Goal: Book appointment/travel/reservation

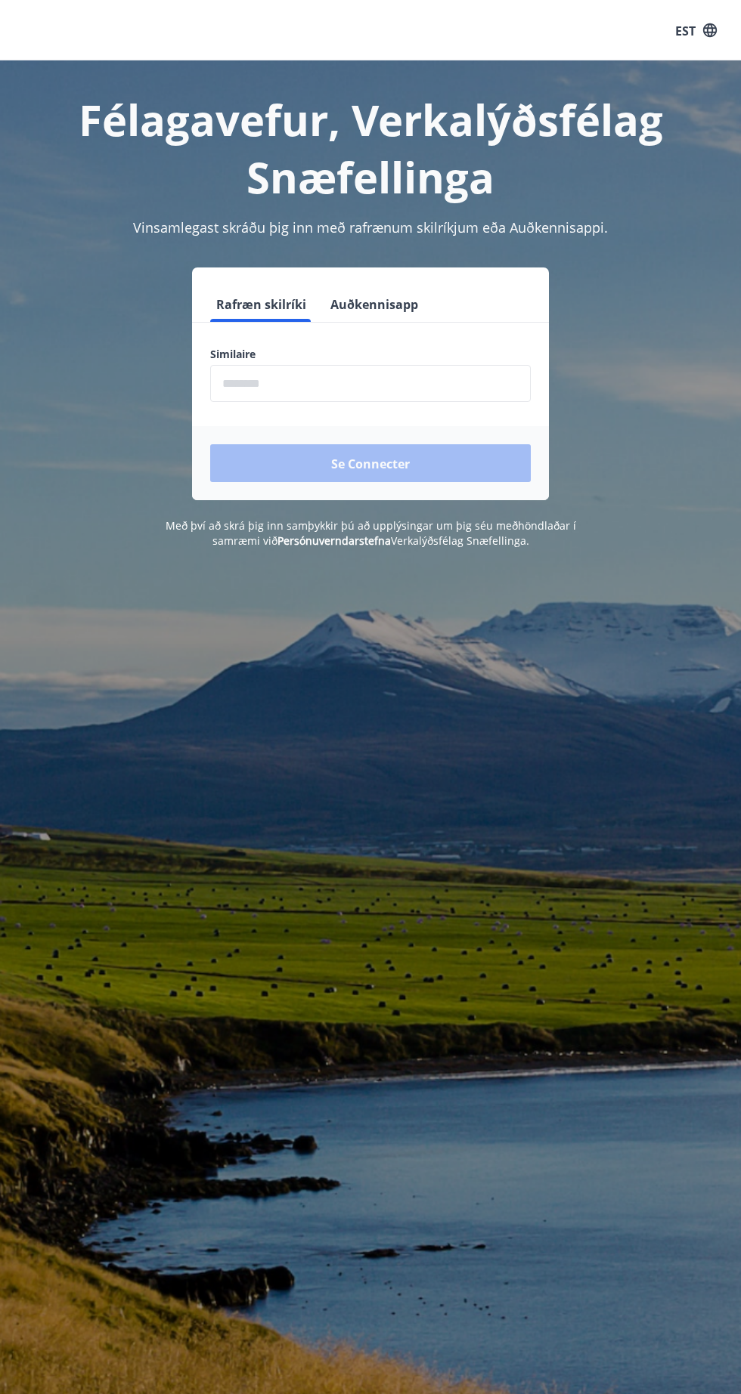
click at [382, 384] on input "phone" at bounding box center [370, 383] width 320 height 37
type input "********"
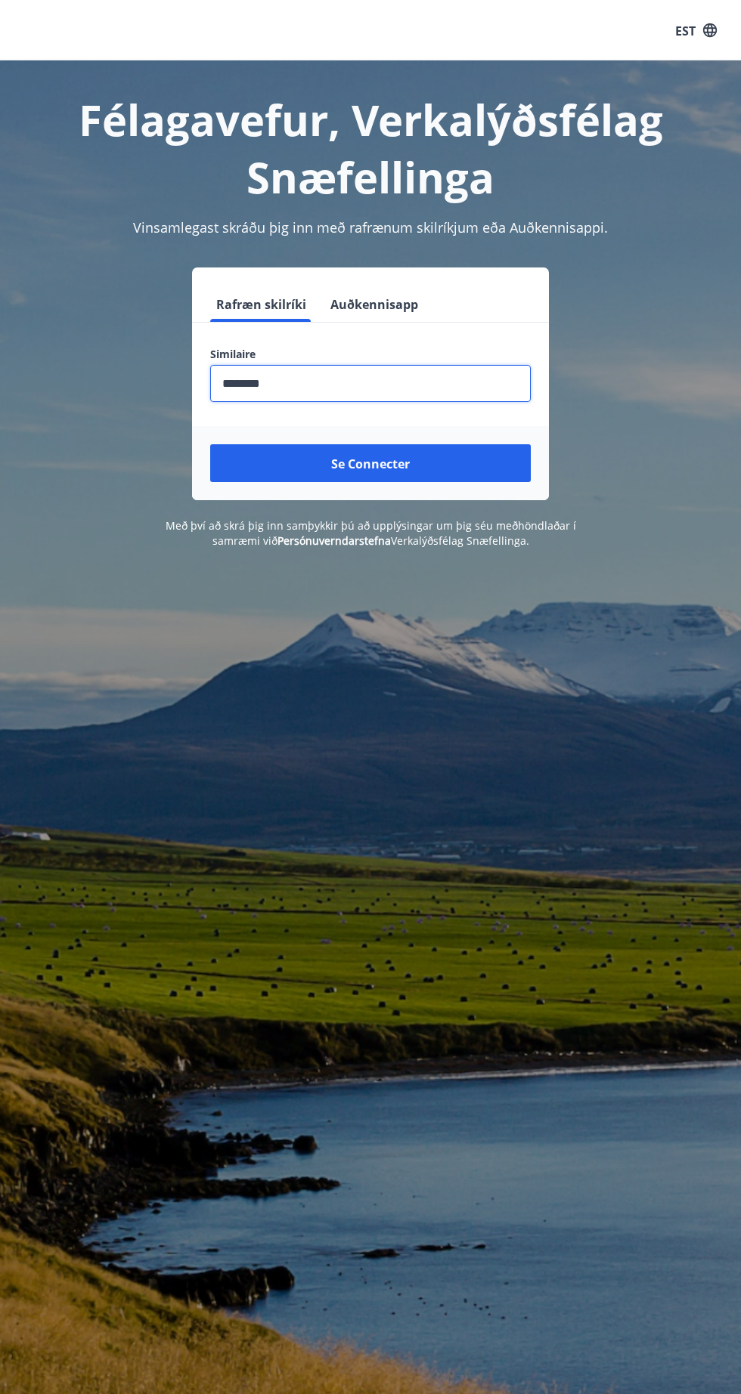
click at [427, 469] on button "Se connecter" at bounding box center [370, 463] width 320 height 38
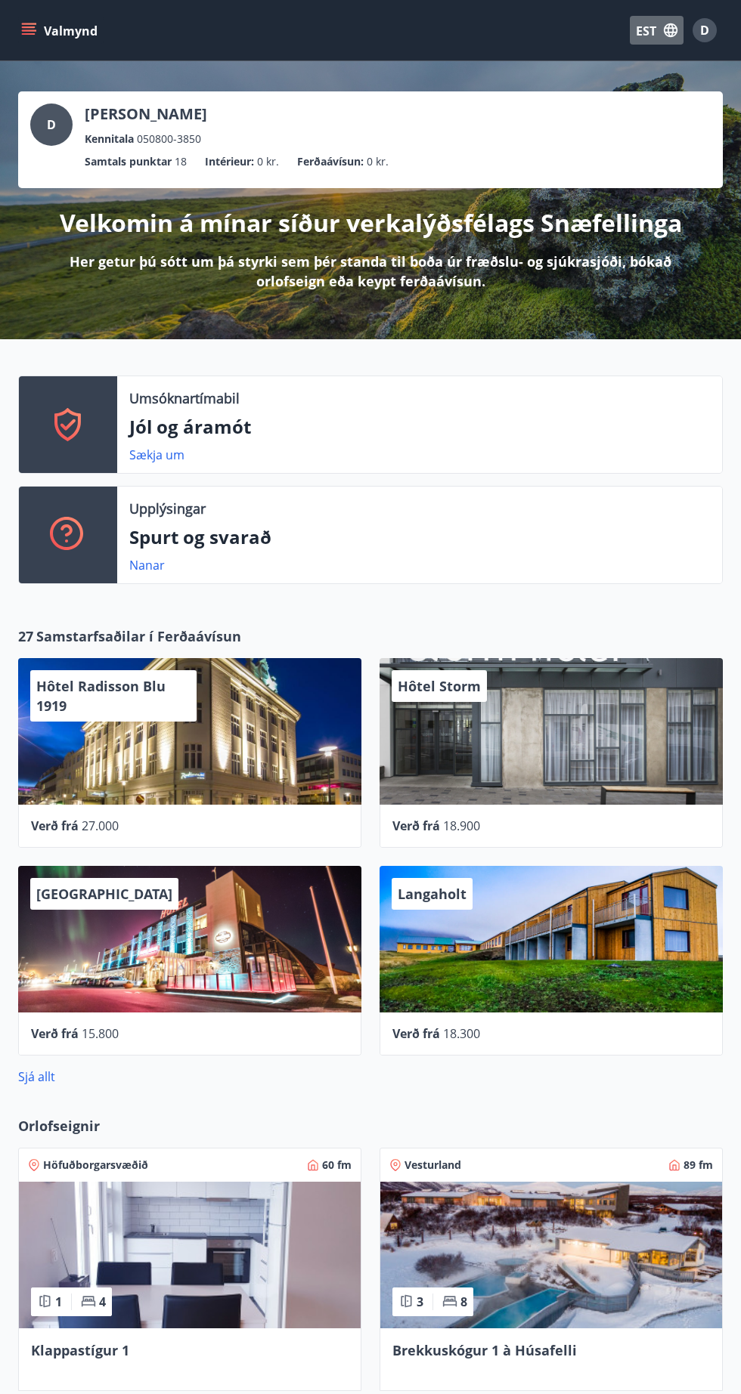
click at [667, 30] on icon "button" at bounding box center [670, 30] width 17 height 17
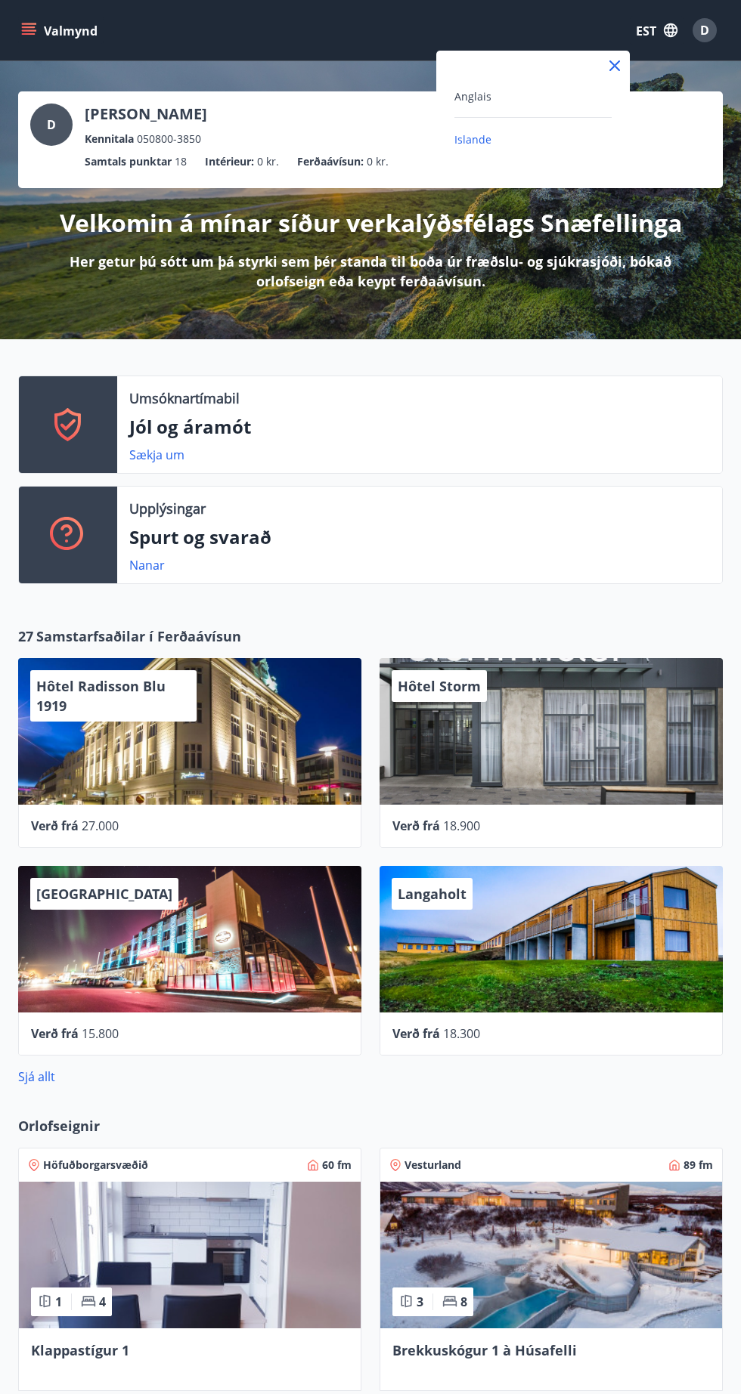
click at [488, 96] on font "Anglais" at bounding box center [472, 96] width 37 height 14
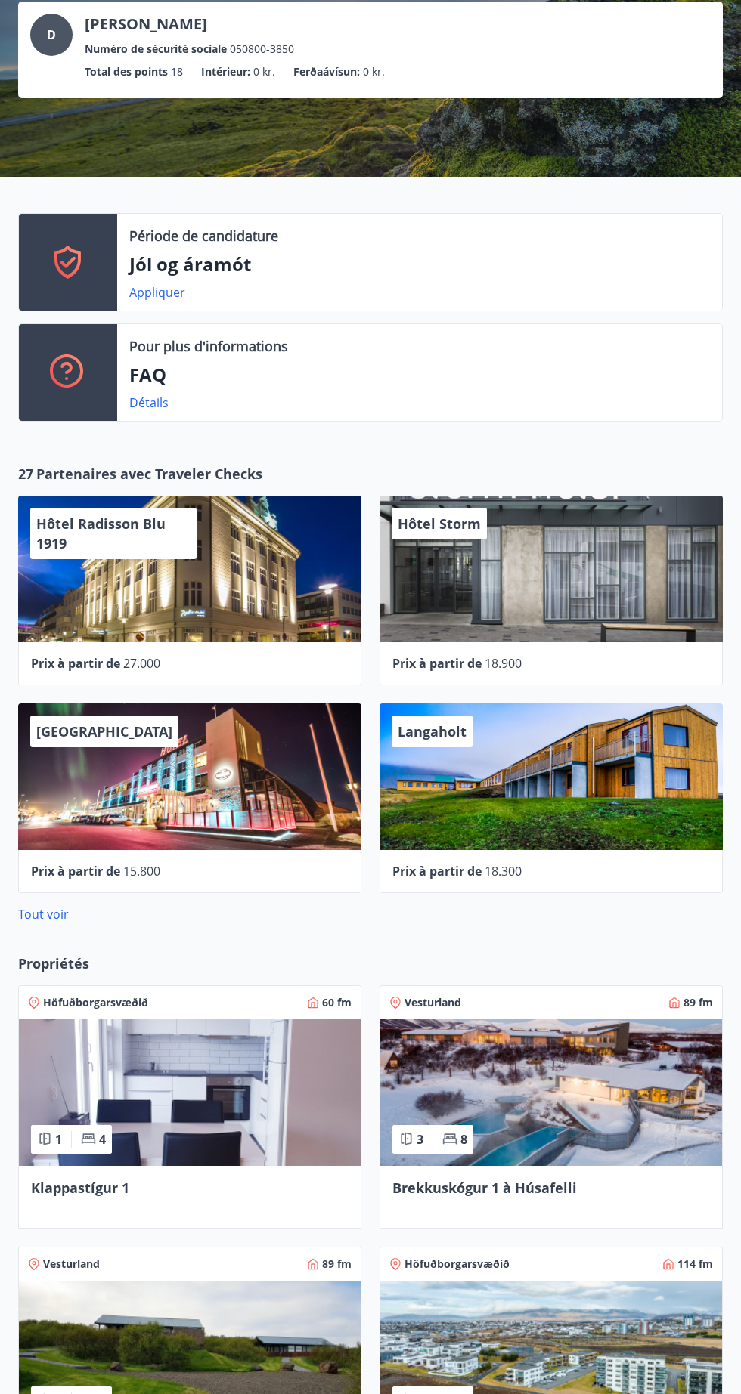
scroll to position [341, 0]
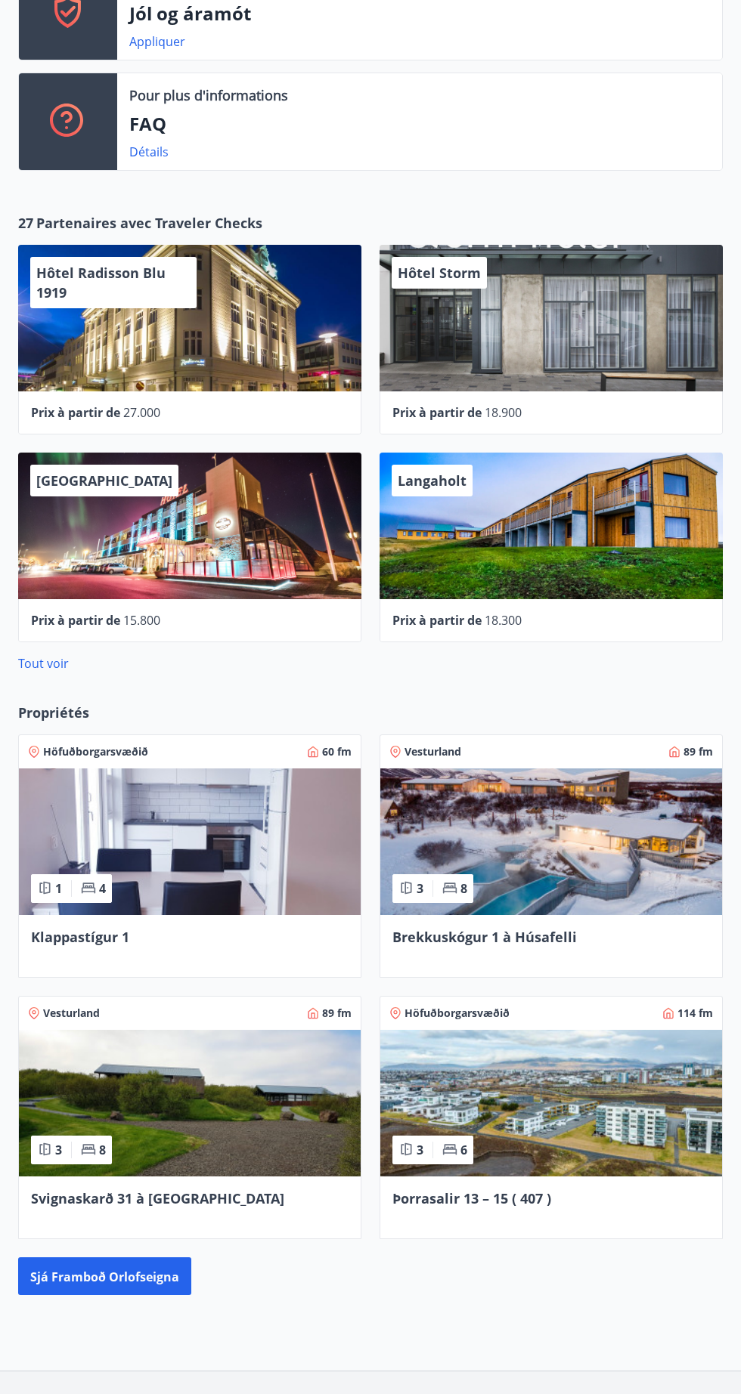
click at [576, 873] on img at bounding box center [551, 842] width 342 height 147
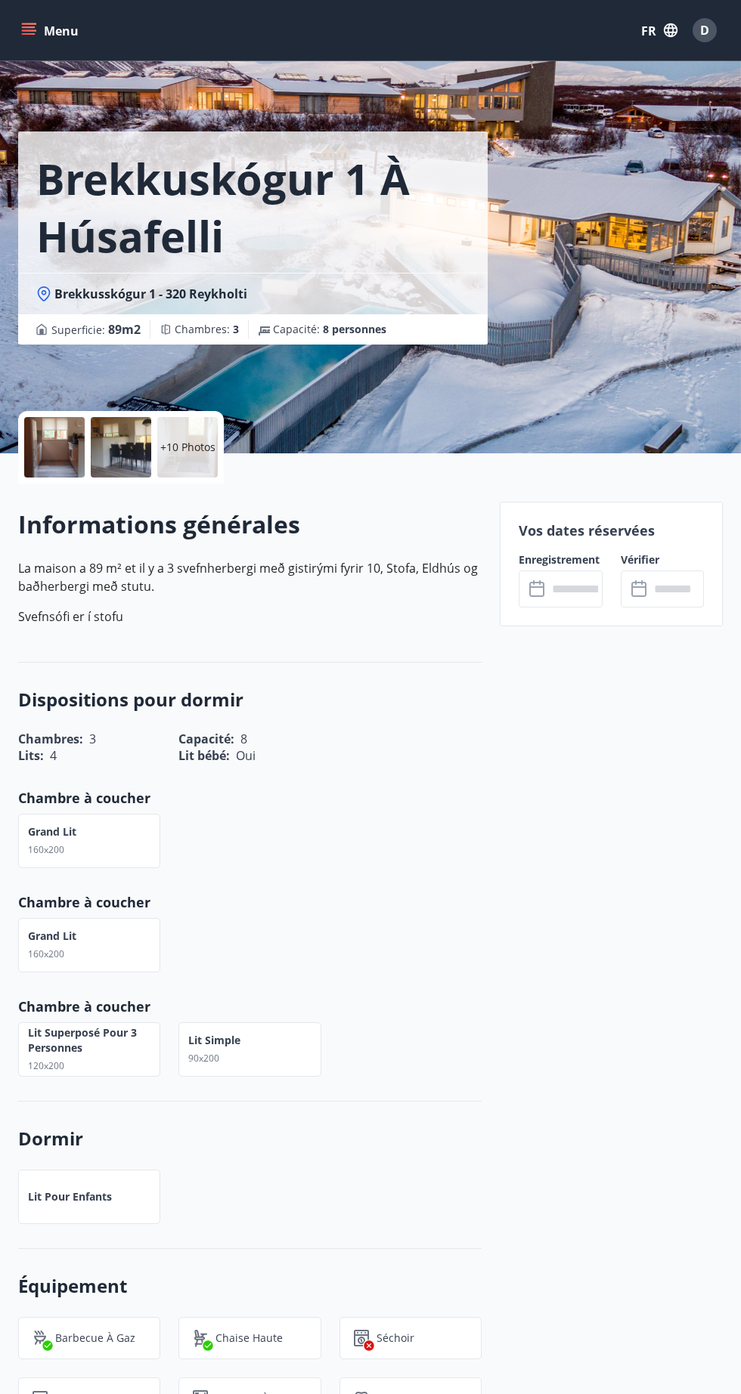
click at [567, 587] on input "text" at bounding box center [574, 589] width 54 height 37
